Goal: Book appointment/travel/reservation

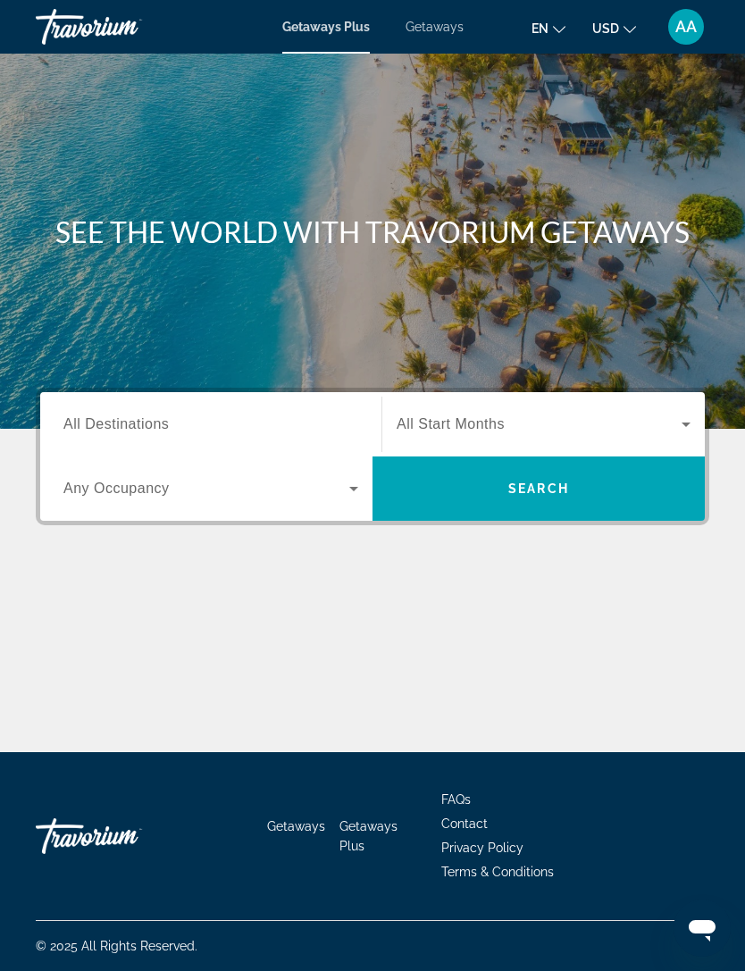
click at [667, 416] on span "Search widget" at bounding box center [539, 424] width 285 height 21
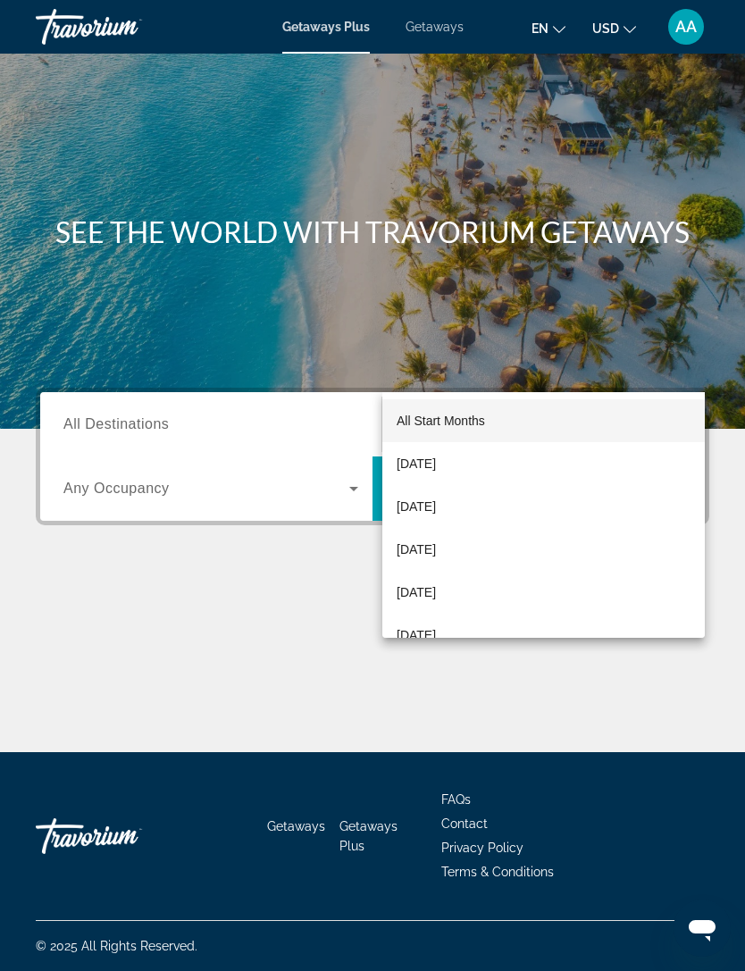
scroll to position [57, 0]
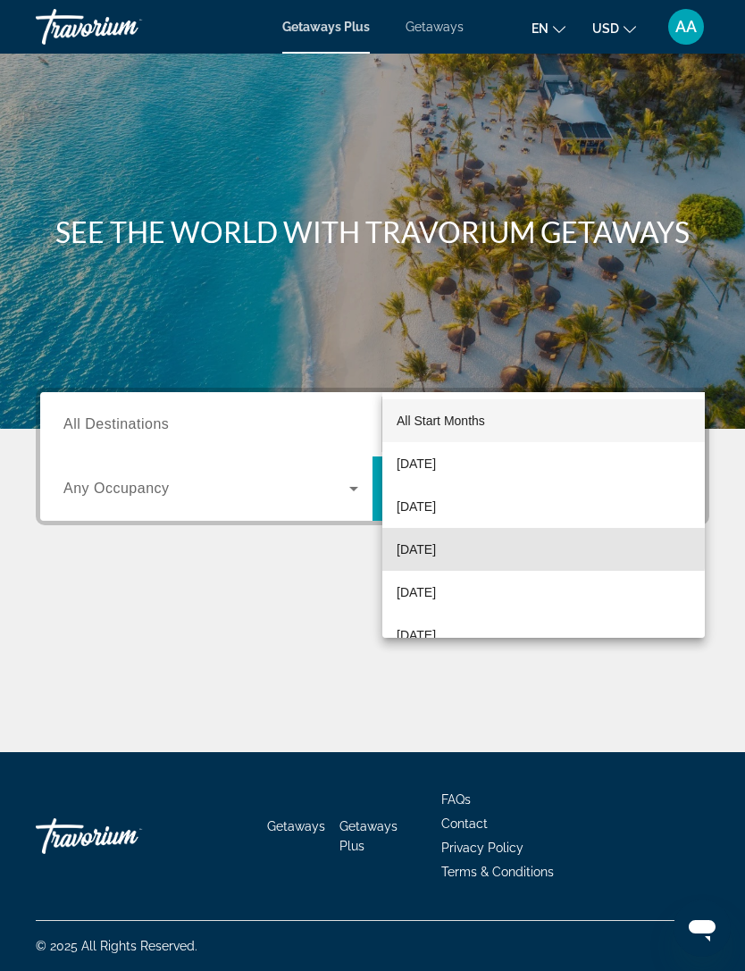
click at [436, 549] on span "[DATE]" at bounding box center [416, 549] width 39 height 21
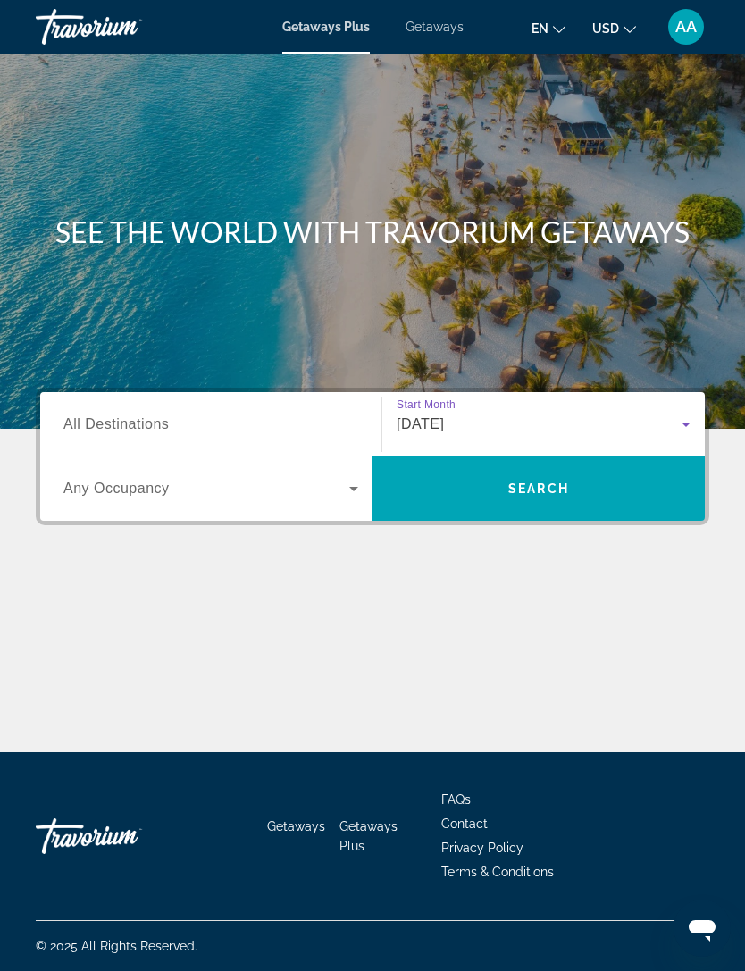
click at [333, 478] on span "Search widget" at bounding box center [206, 488] width 286 height 21
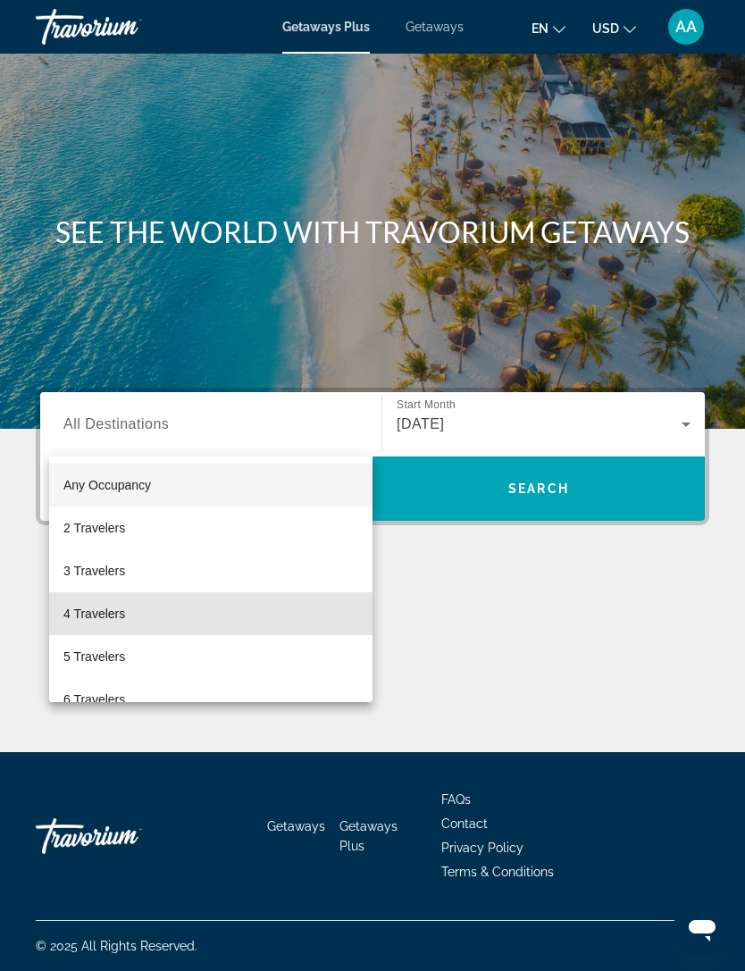
click at [120, 615] on span "4 Travelers" at bounding box center [94, 613] width 62 height 21
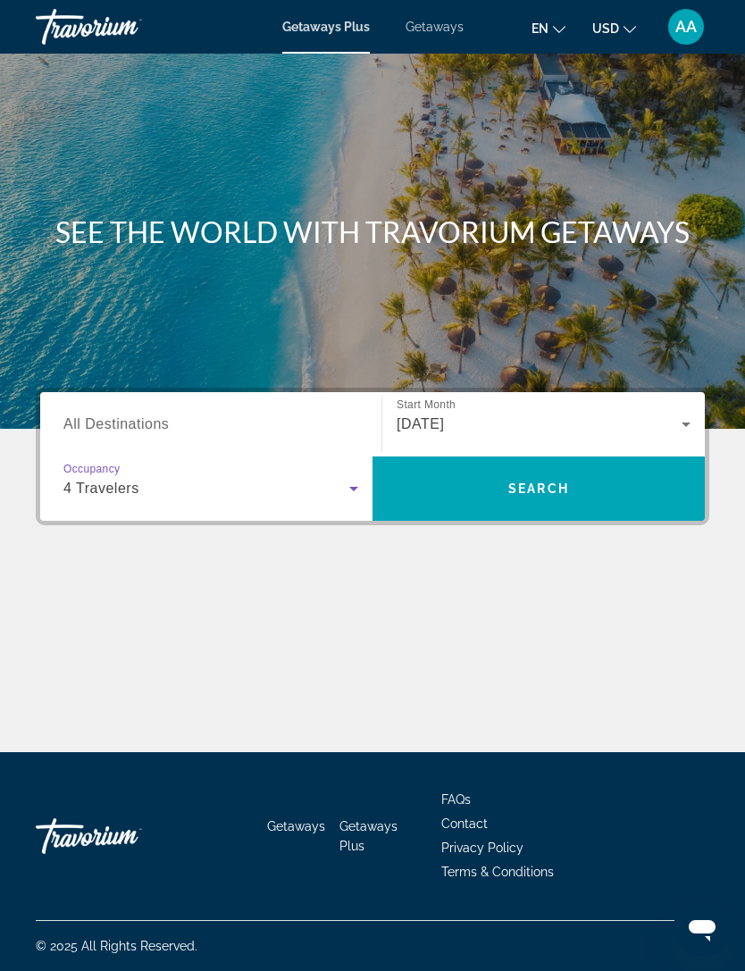
click at [198, 415] on input "Destination All Destinations" at bounding box center [210, 425] width 295 height 21
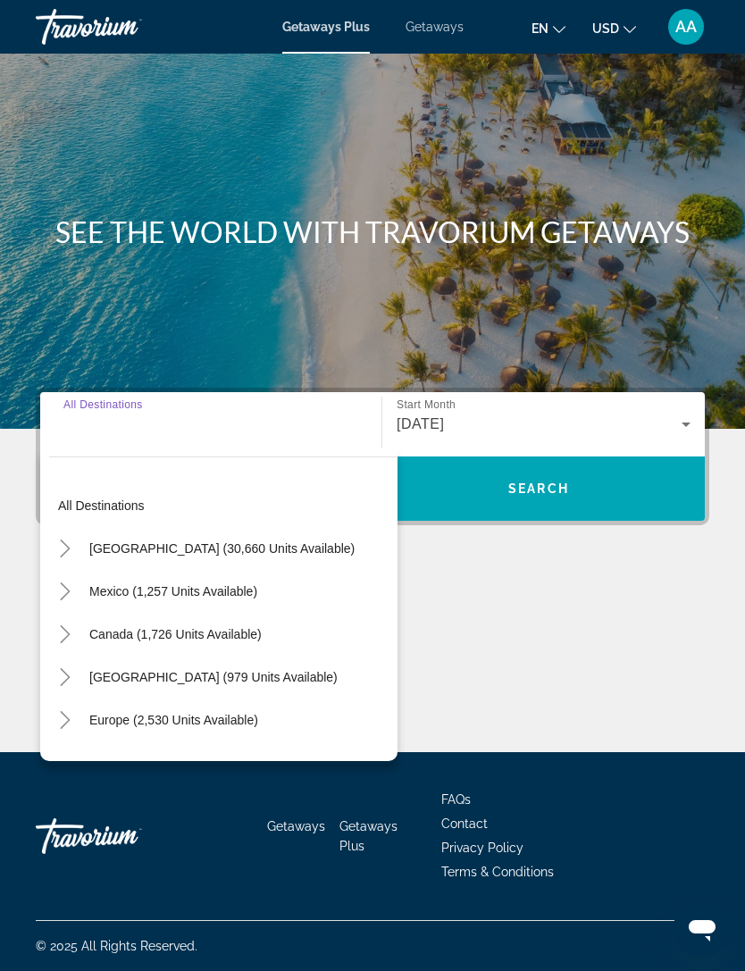
click at [171, 541] on span "[GEOGRAPHIC_DATA] (30,660 units available)" at bounding box center [221, 548] width 265 height 14
type input "**********"
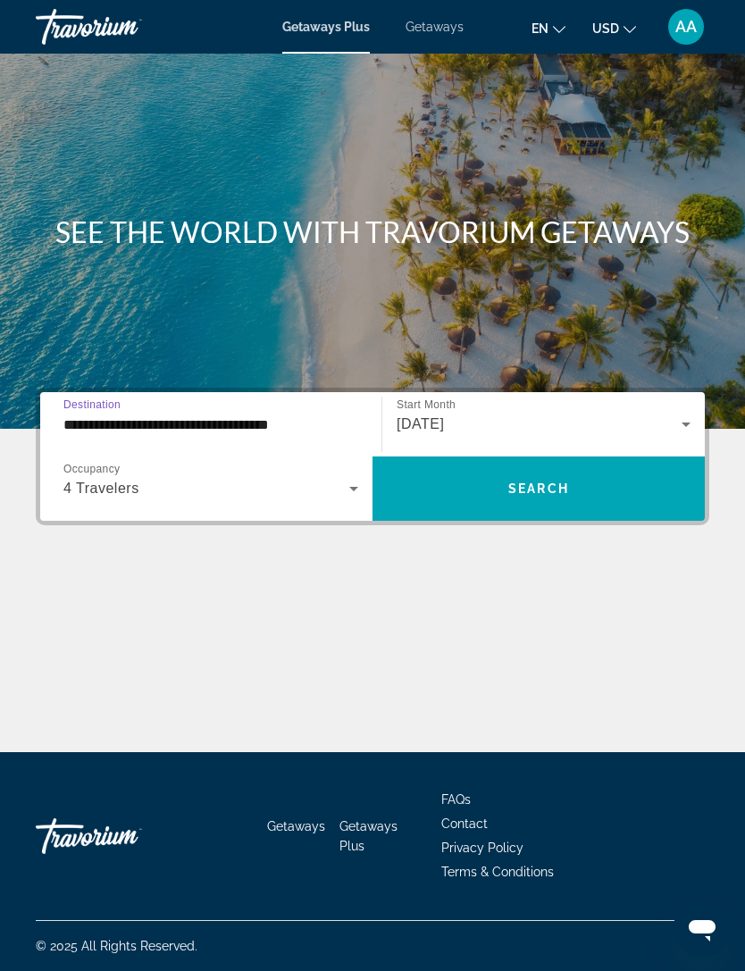
click at [582, 467] on span "Search widget" at bounding box center [539, 488] width 332 height 43
